Goal: Task Accomplishment & Management: Complete application form

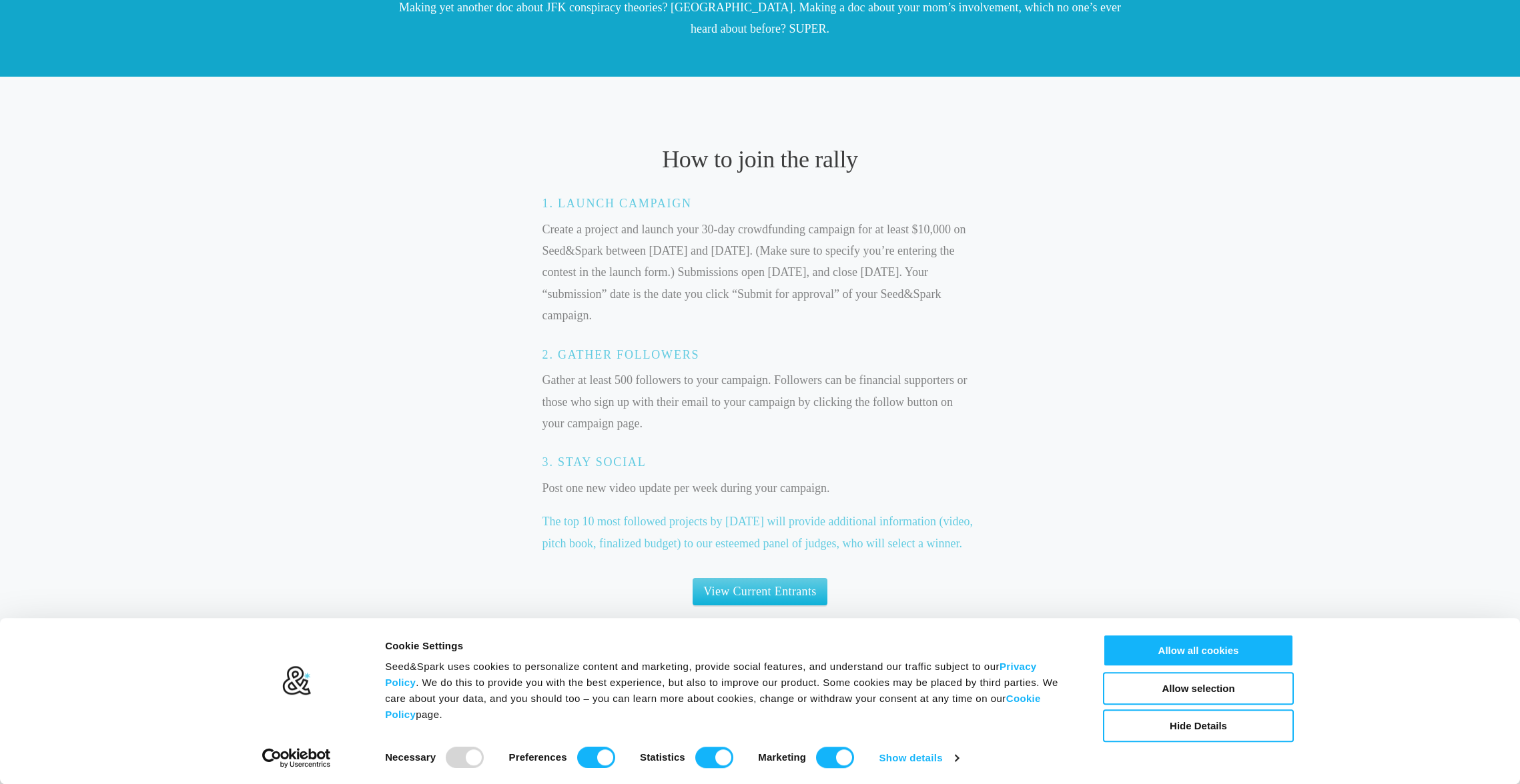
scroll to position [754, 0]
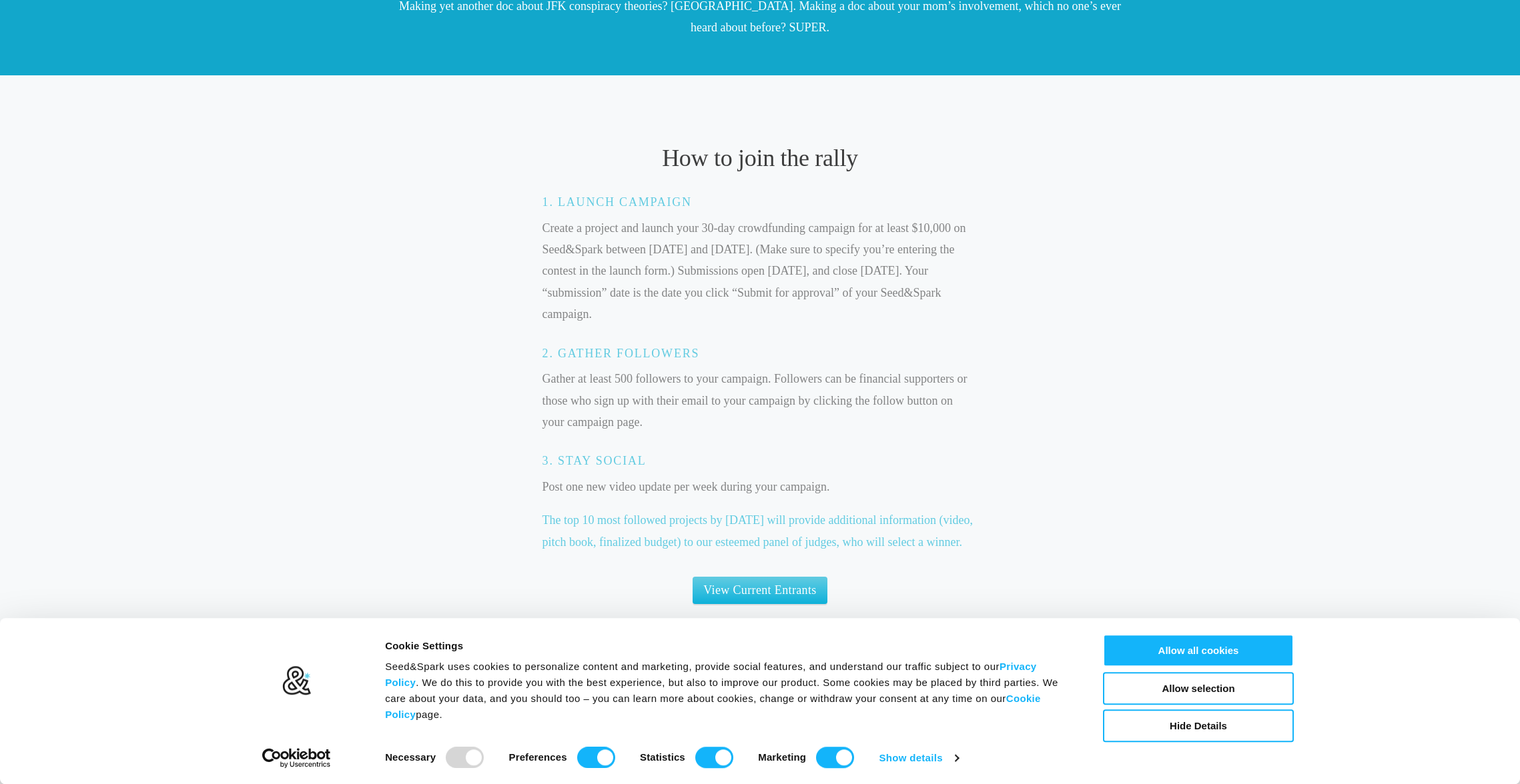
drag, startPoint x: 607, startPoint y: 228, endPoint x: 596, endPoint y: 314, distance: 86.7
click at [596, 314] on p "Create a project and launch your 30-day crowdfunding campaign for at least $10,…" at bounding box center [760, 271] width 436 height 108
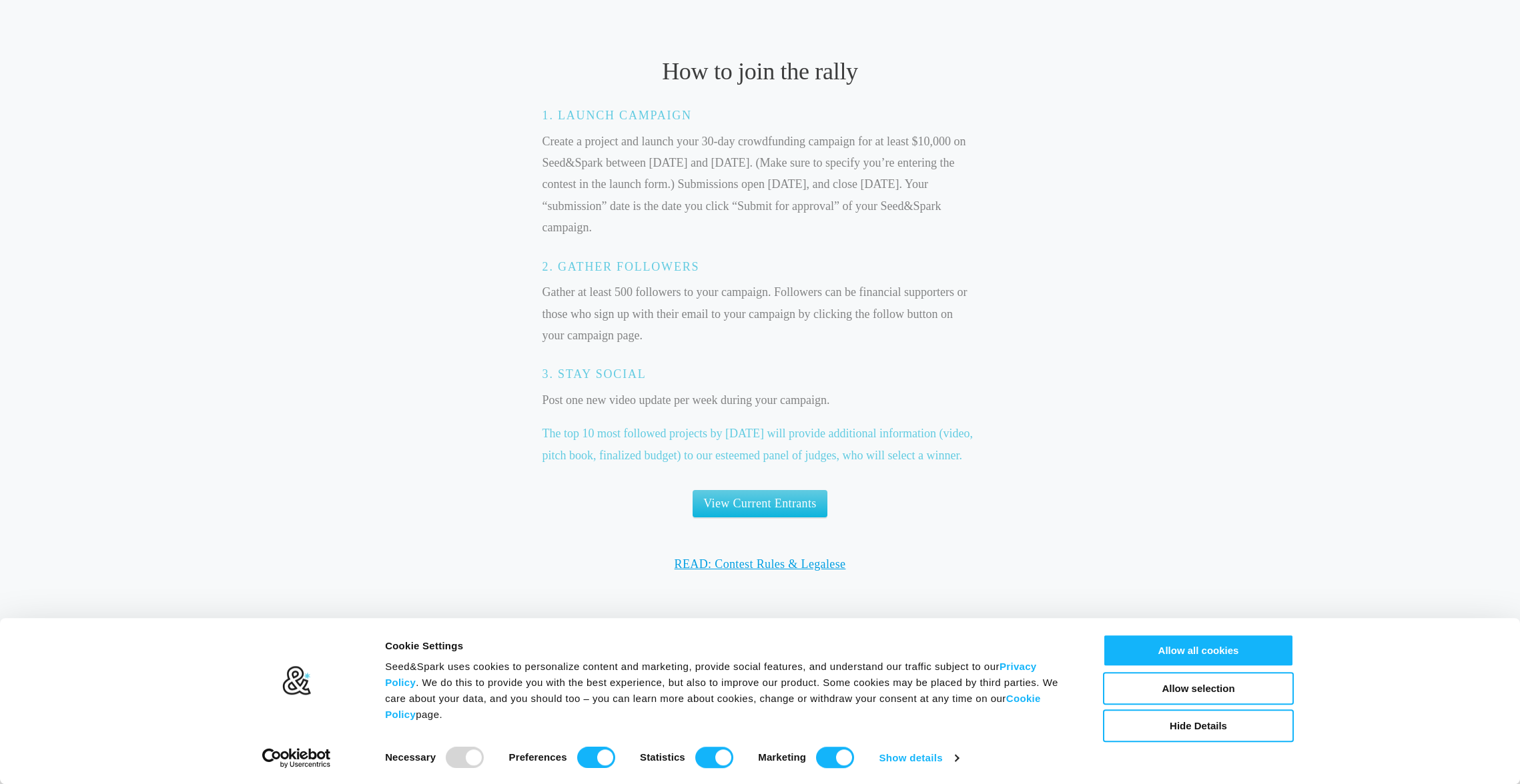
scroll to position [845, 0]
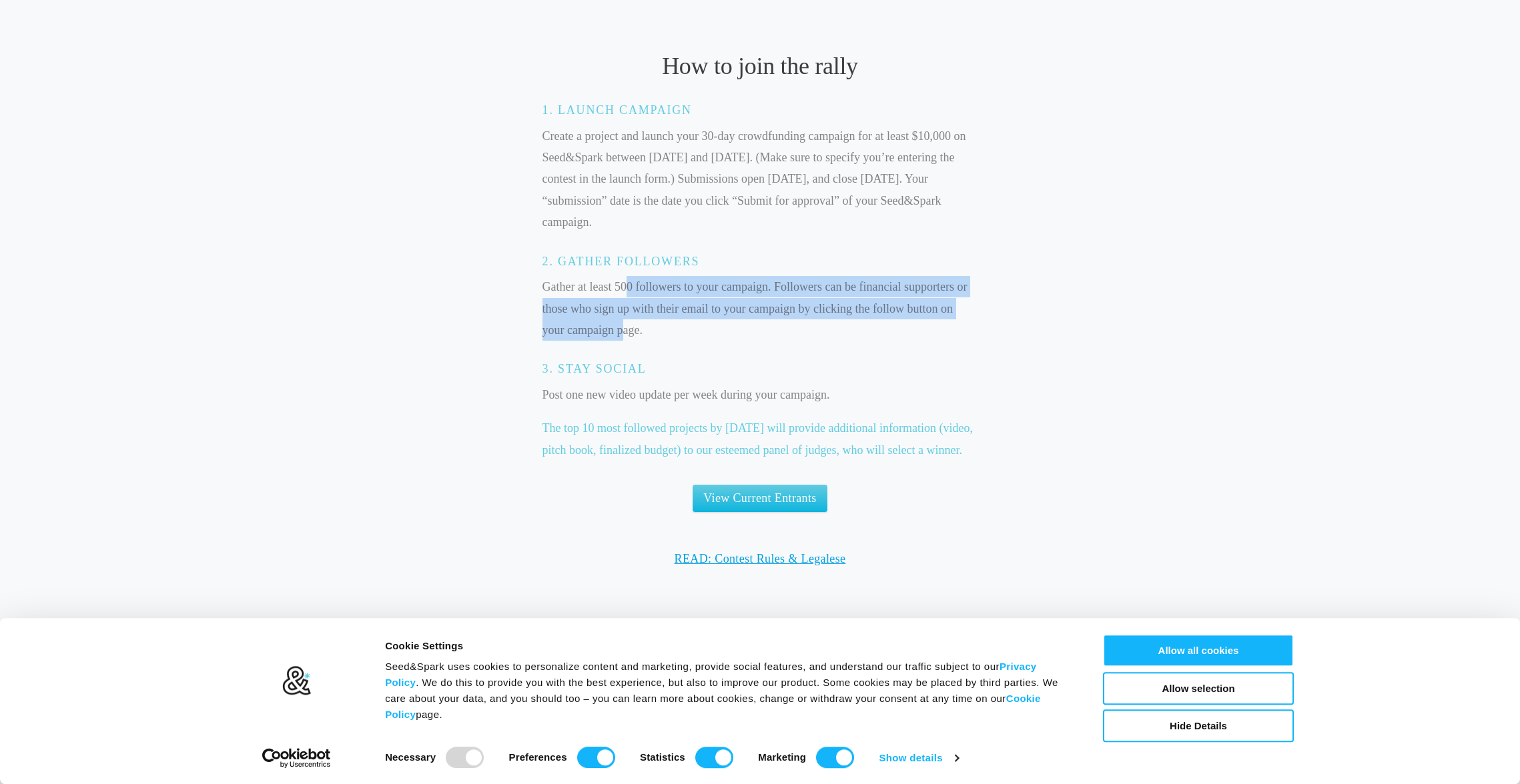
drag, startPoint x: 627, startPoint y: 293, endPoint x: 623, endPoint y: 327, distance: 34.2
click at [623, 327] on p "Gather at least 500 followers to your campaign. Followers can be financial supp…" at bounding box center [760, 308] width 436 height 64
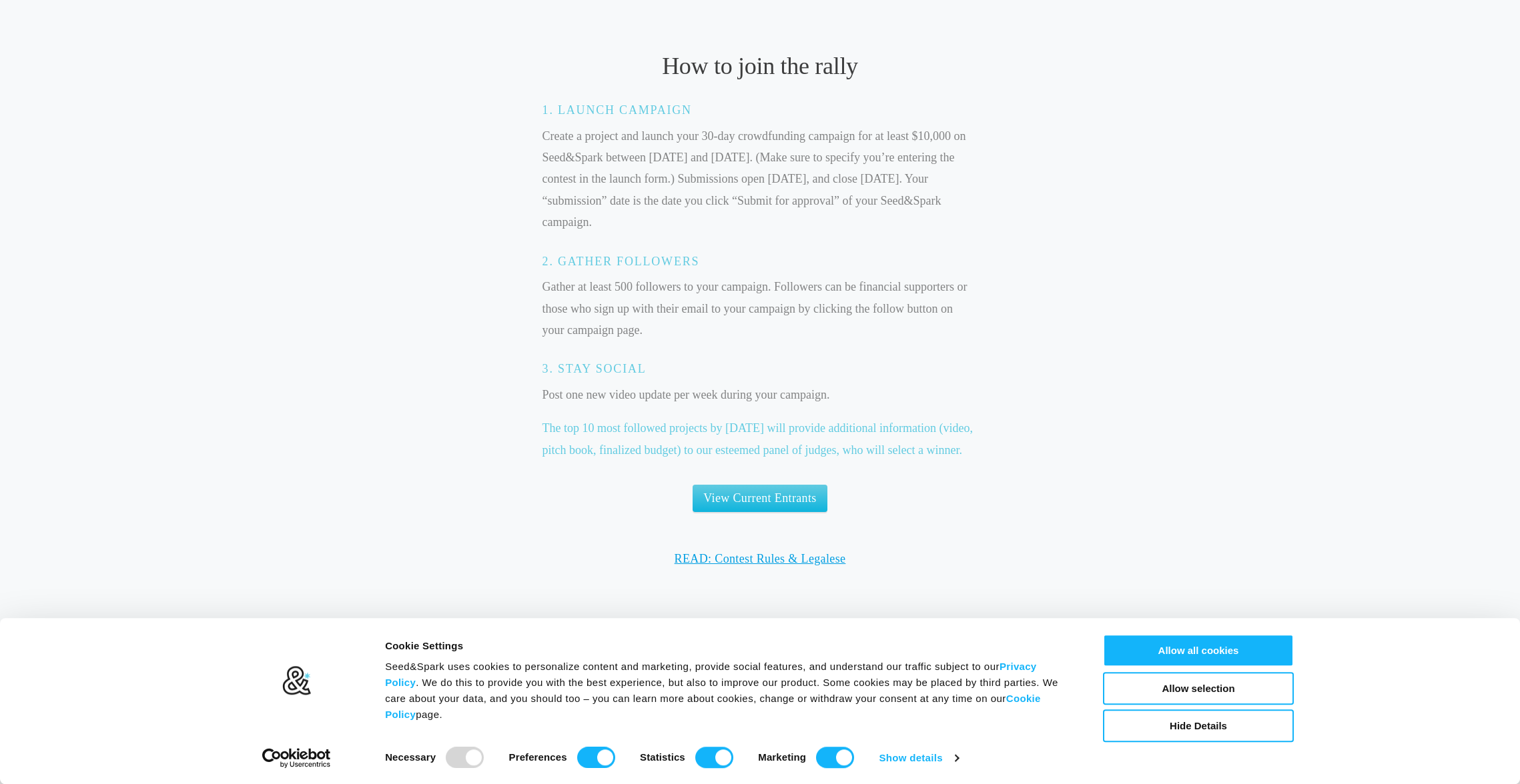
click at [623, 328] on p "Gather at least 500 followers to your campaign. Followers can be financial supp…" at bounding box center [760, 308] width 436 height 64
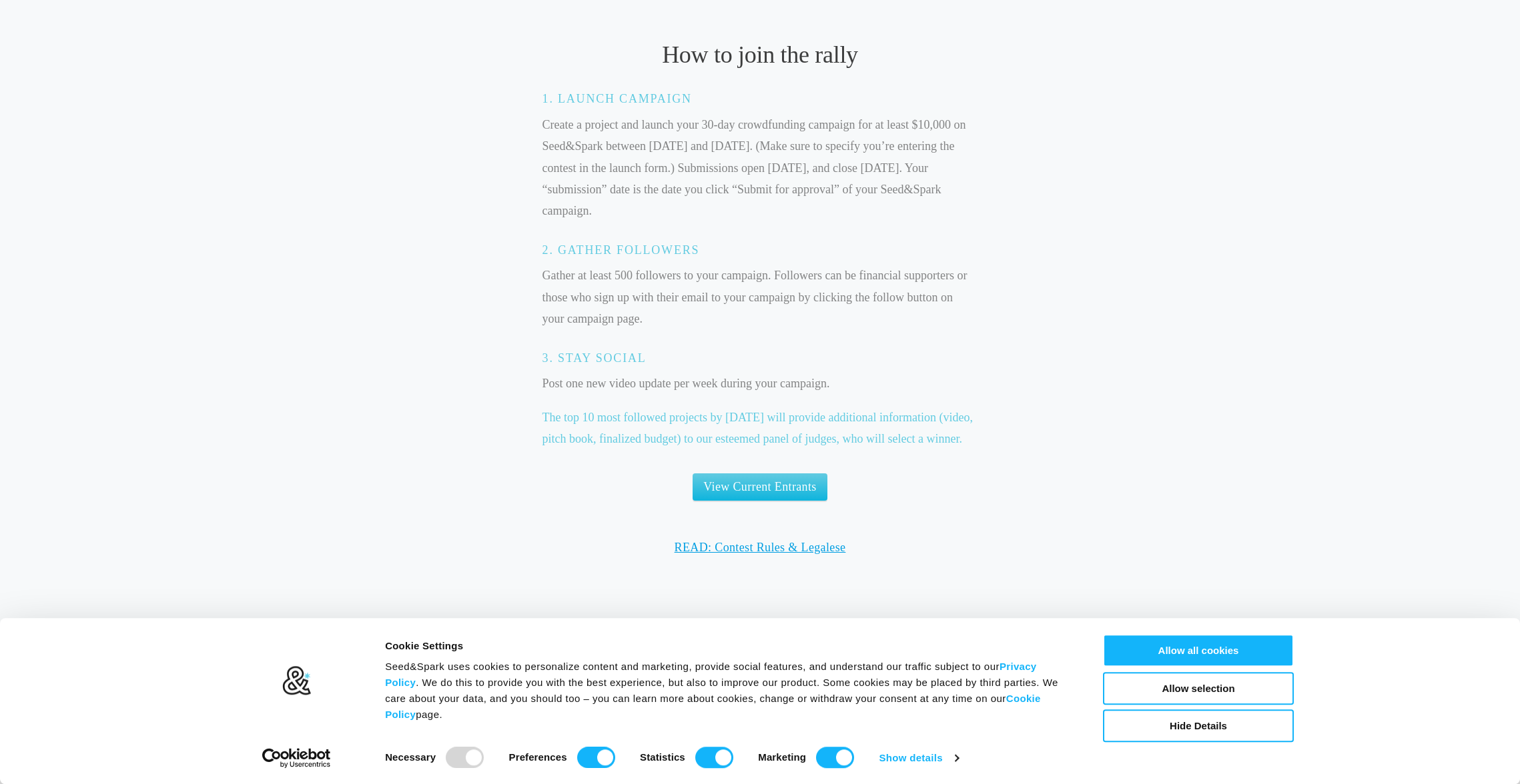
scroll to position [834, 0]
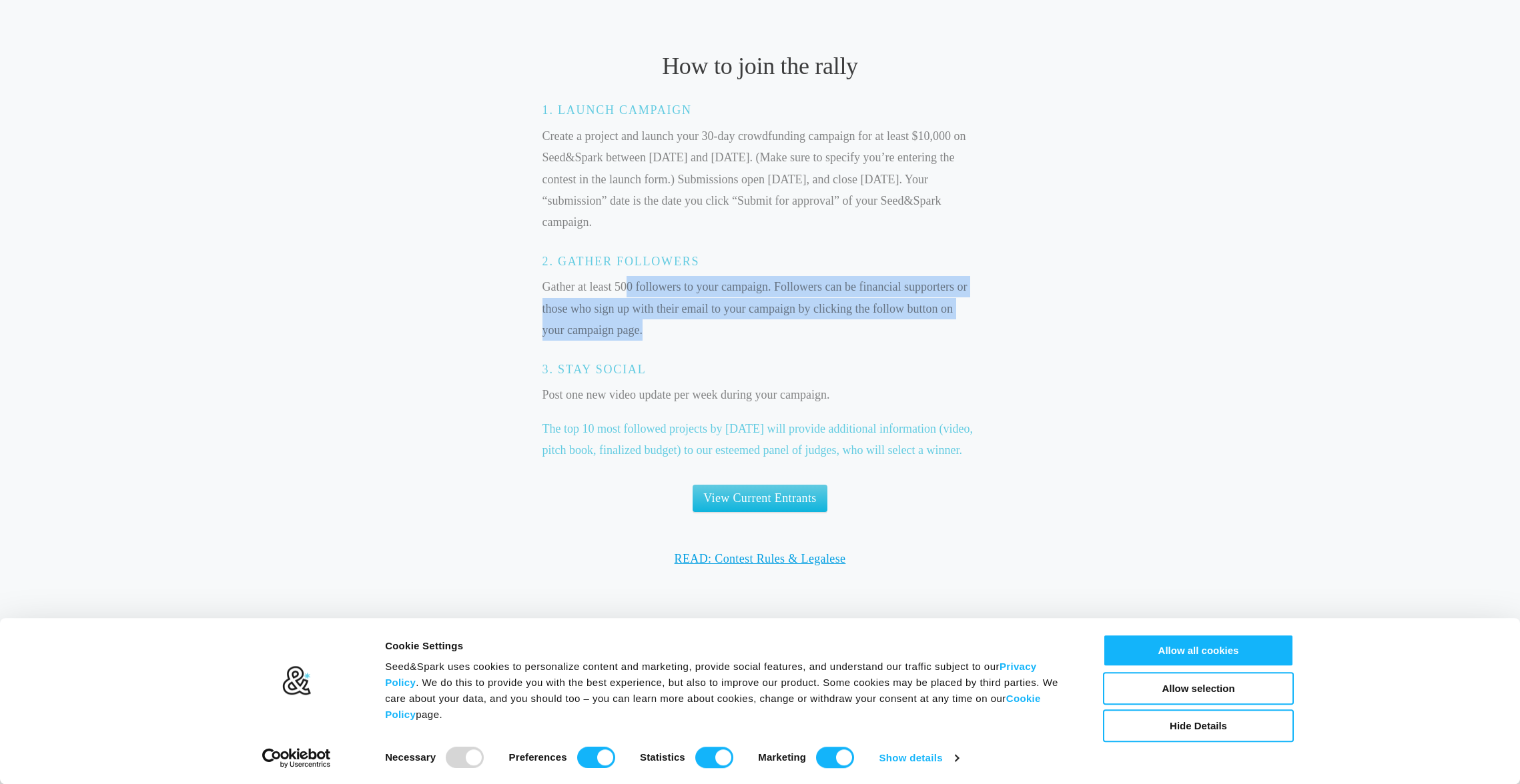
drag, startPoint x: 656, startPoint y: 329, endPoint x: 625, endPoint y: 293, distance: 47.5
click at [625, 293] on p "Gather at least 500 followers to your campaign. Followers can be financial supp…" at bounding box center [760, 308] width 436 height 64
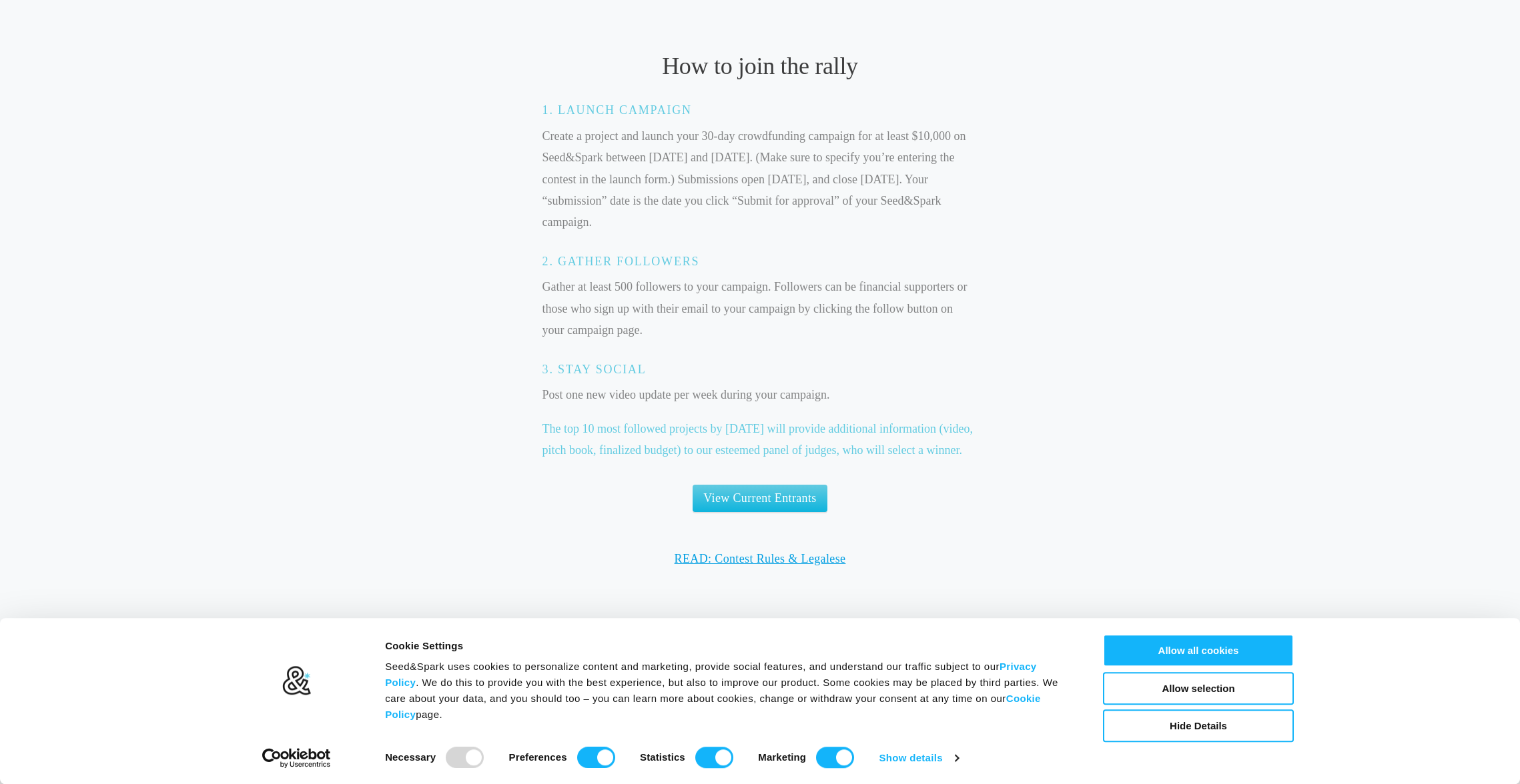
scroll to position [0, 0]
